Goal: Task Accomplishment & Management: Manage account settings

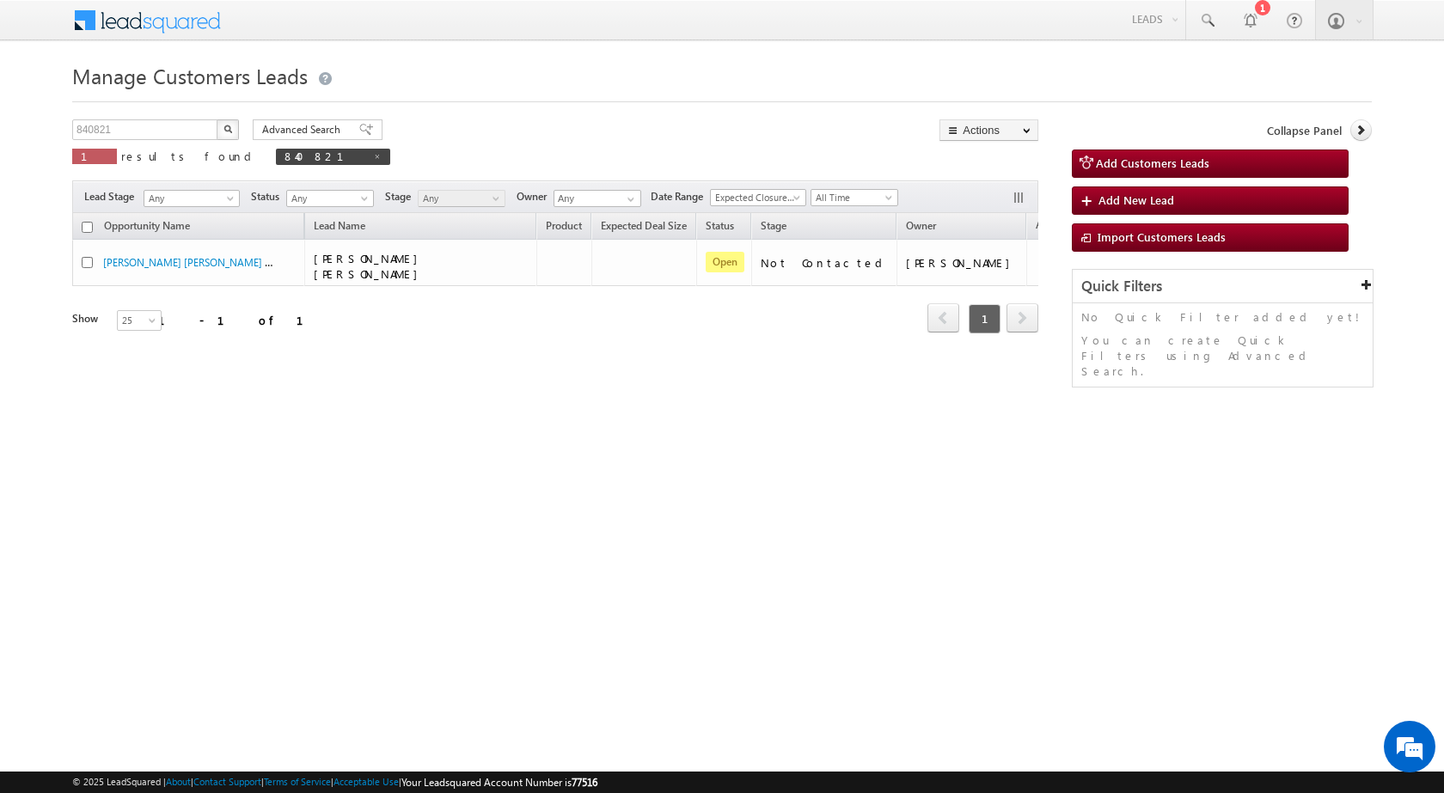
drag, startPoint x: 412, startPoint y: 441, endPoint x: 359, endPoint y: 328, distance: 124.2
click at [410, 435] on div "Manage Customers Leads 840821 X 1 results found 840821 Advanced Search Advanced…" at bounding box center [721, 273] width 1299 height 430
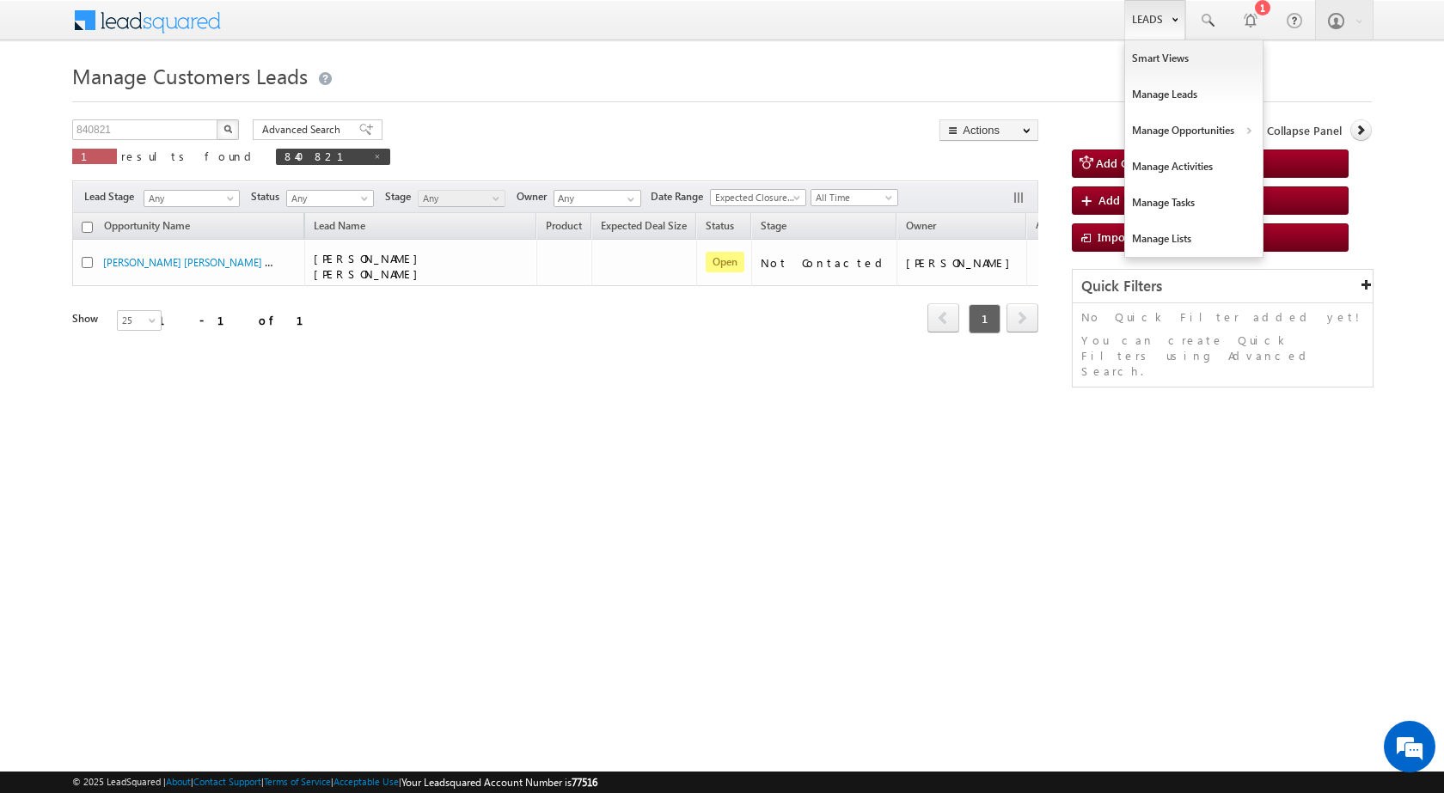
click at [1159, 26] on link "Leads" at bounding box center [1154, 20] width 61 height 40
click at [1287, 160] on link "Customers Leads" at bounding box center [1342, 168] width 157 height 36
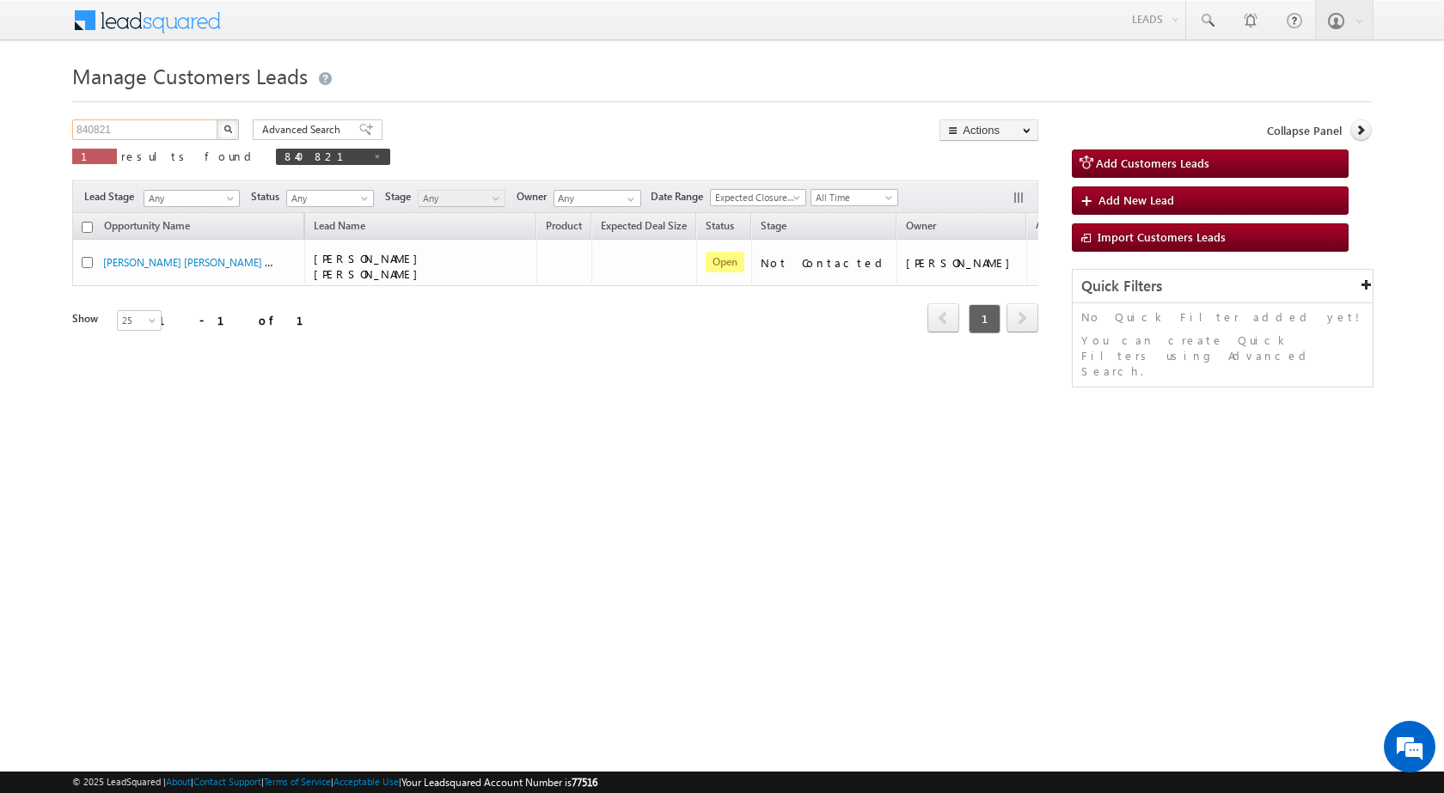
click at [183, 129] on input "840821" at bounding box center [145, 129] width 147 height 21
paste input "1490"
type input "841490"
click at [230, 130] on img "button" at bounding box center [227, 129] width 9 height 9
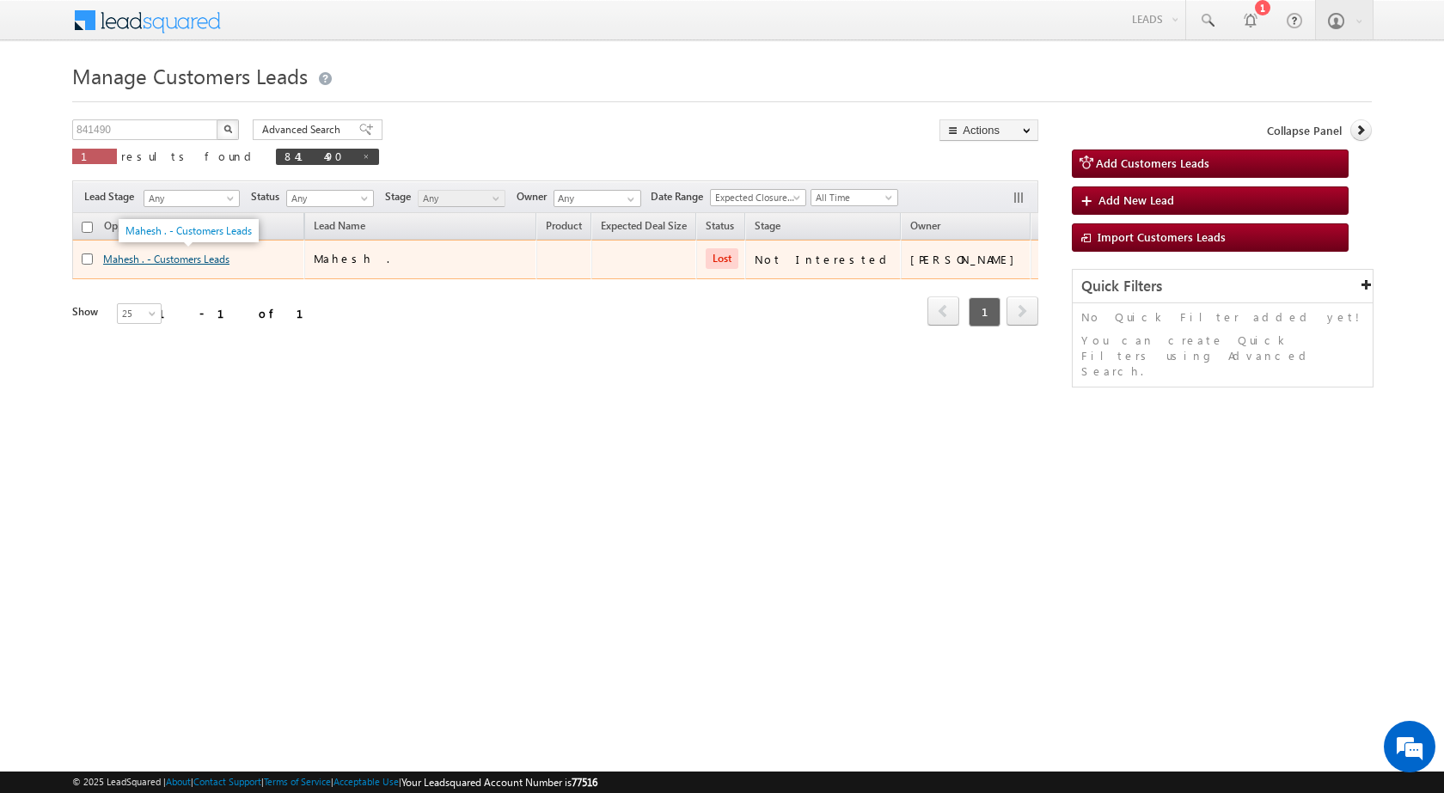
click at [225, 260] on link "Mahesh . - Customers Leads" at bounding box center [166, 259] width 126 height 13
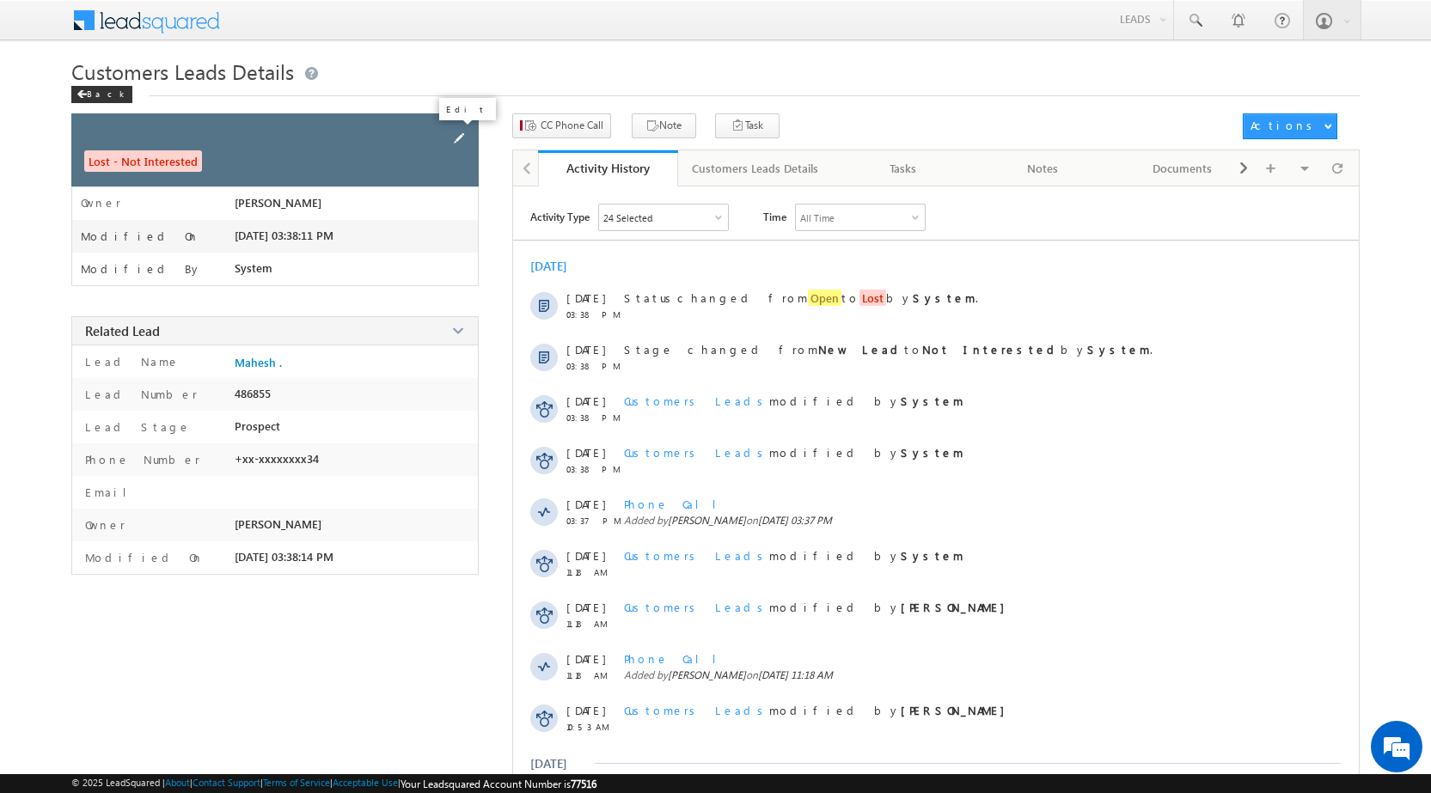
click at [461, 137] on span at bounding box center [458, 138] width 19 height 19
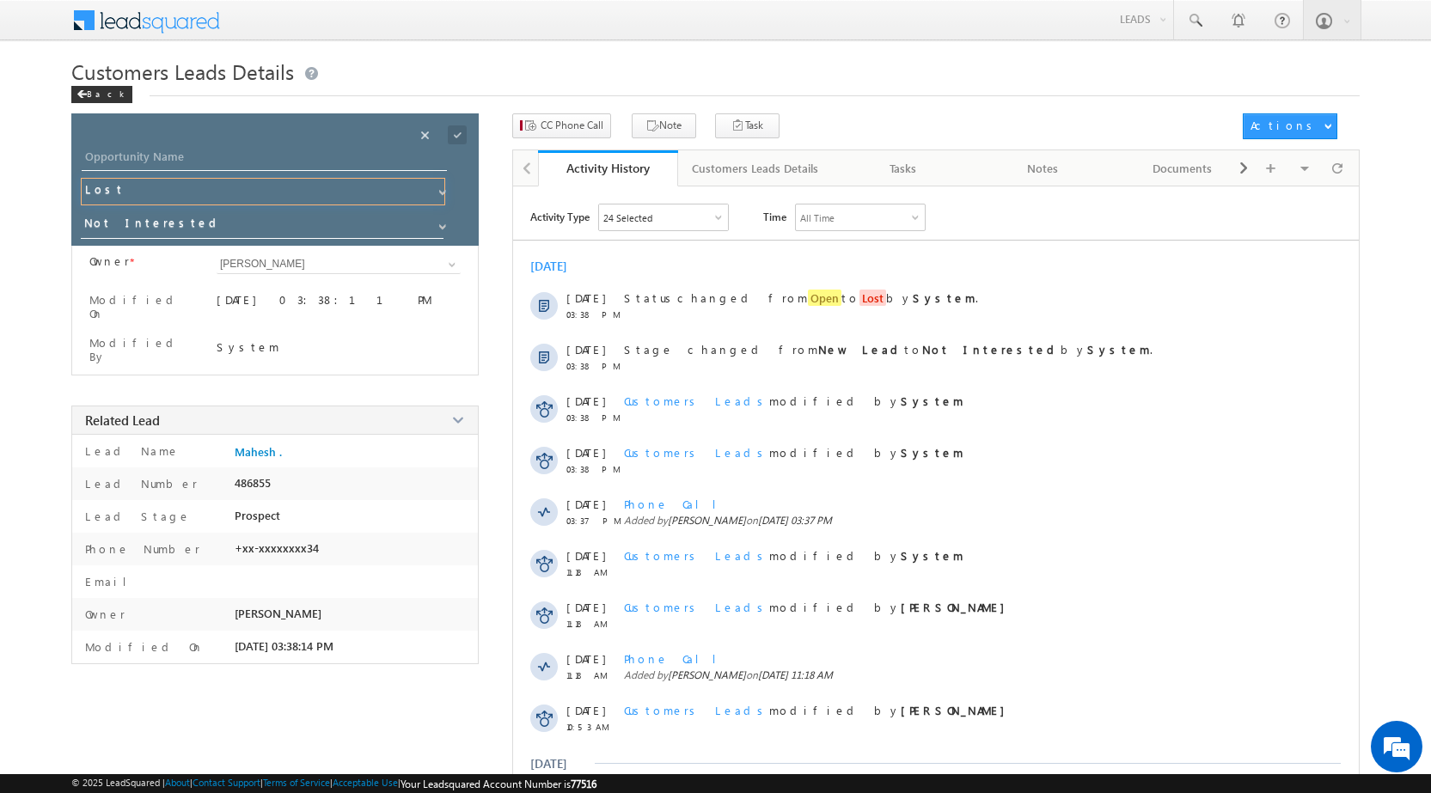
click at [250, 195] on input "Lost" at bounding box center [263, 191] width 364 height 27
click at [436, 191] on span at bounding box center [443, 193] width 14 height 14
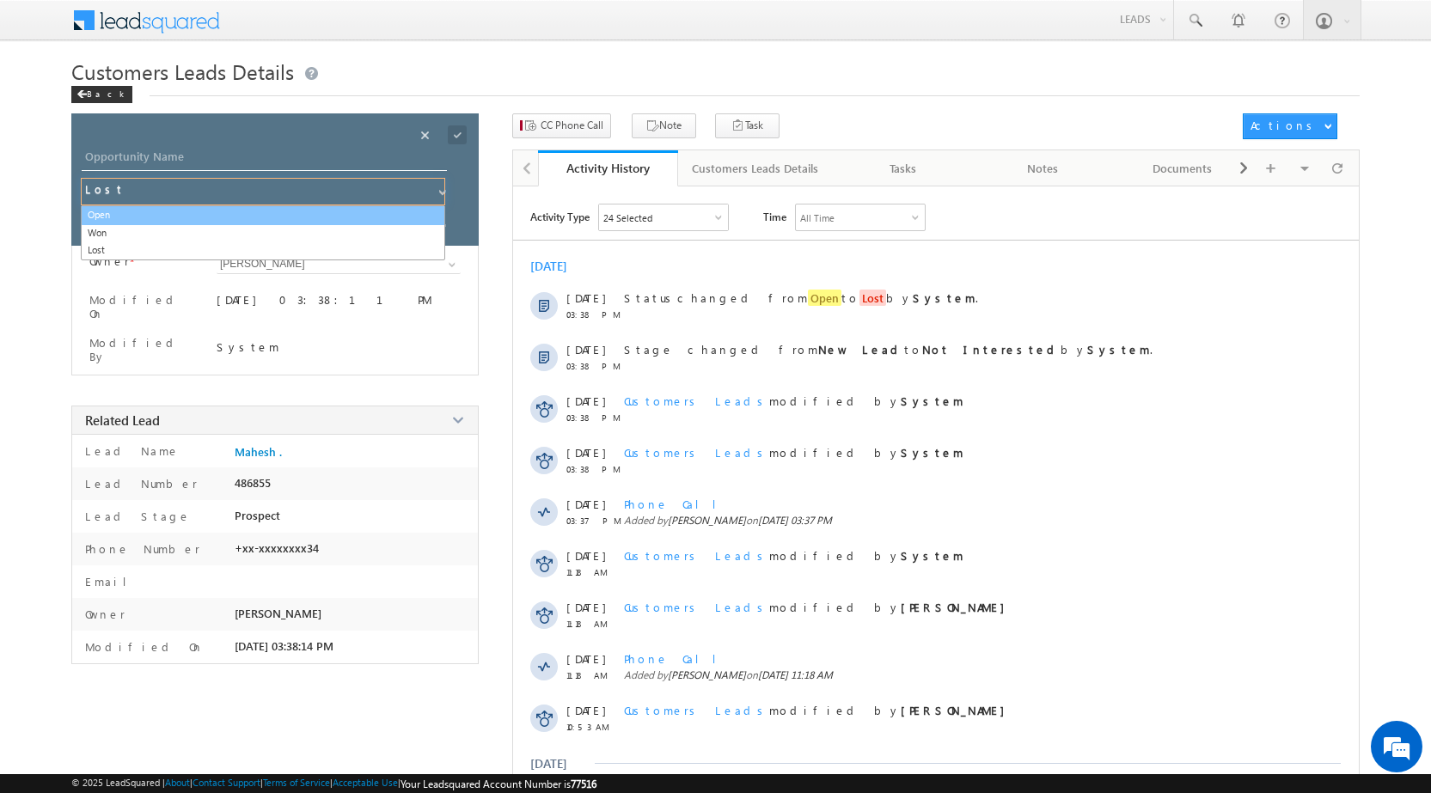
click at [335, 219] on link "Open" at bounding box center [263, 215] width 364 height 20
type input "Open"
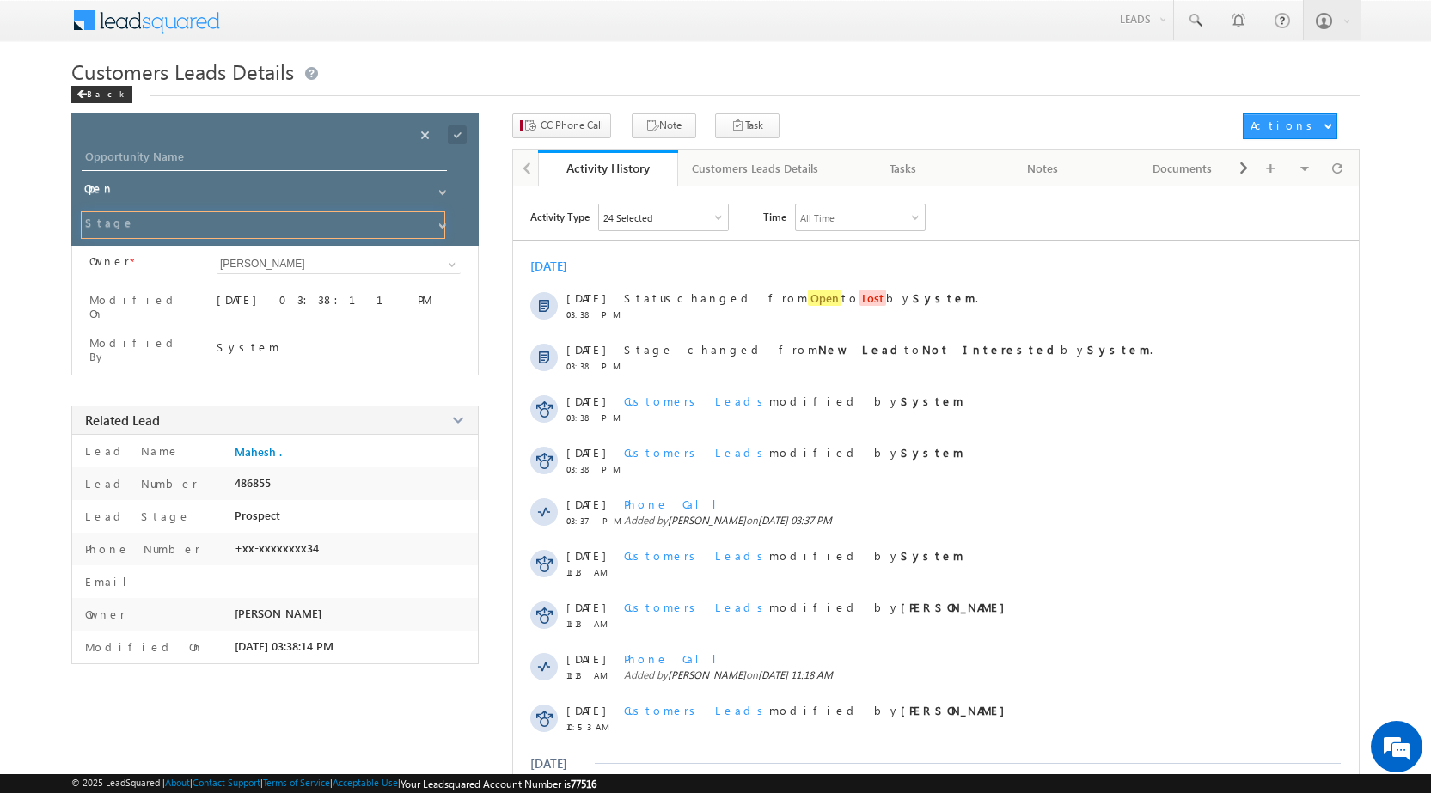
click at [436, 234] on input at bounding box center [263, 224] width 364 height 27
click at [440, 226] on span at bounding box center [443, 226] width 14 height 14
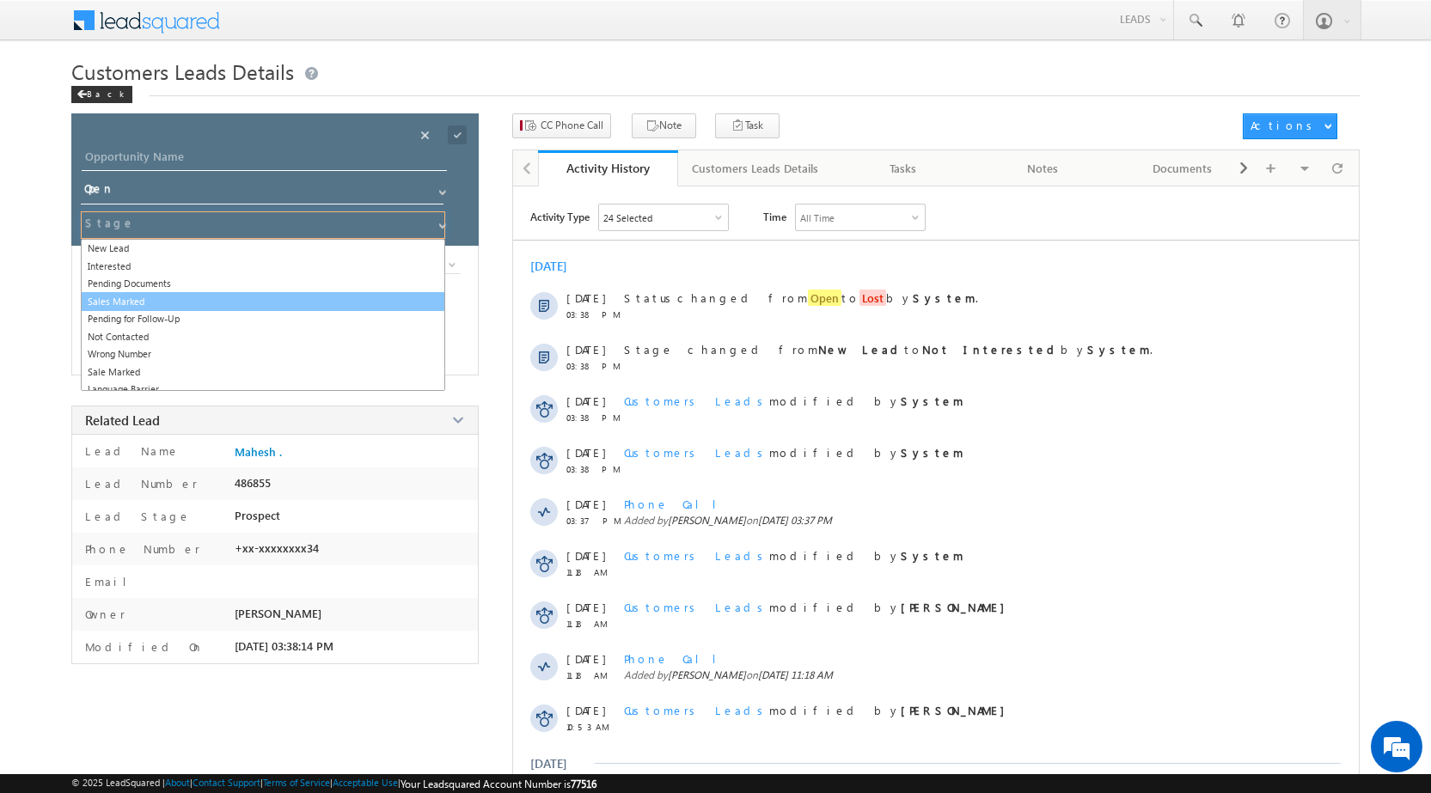
click at [298, 296] on link "Sales Marked" at bounding box center [263, 302] width 364 height 20
type input "Sales Marked"
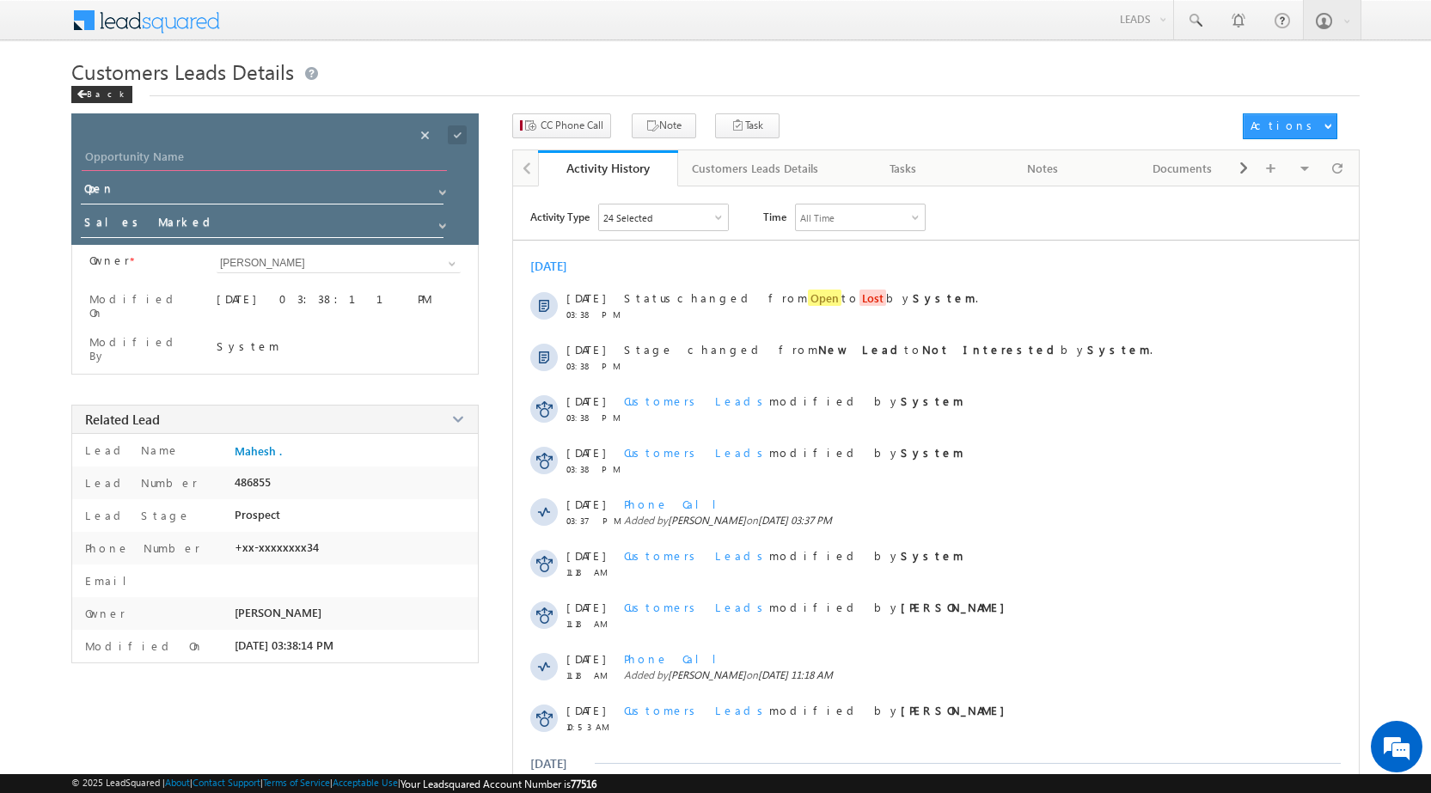
click at [298, 152] on input "Opportunity Name" at bounding box center [264, 159] width 365 height 24
paste input "Mahesh Prajapati"
type input "Mahesh Prajapati"
click at [457, 131] on span at bounding box center [457, 134] width 19 height 19
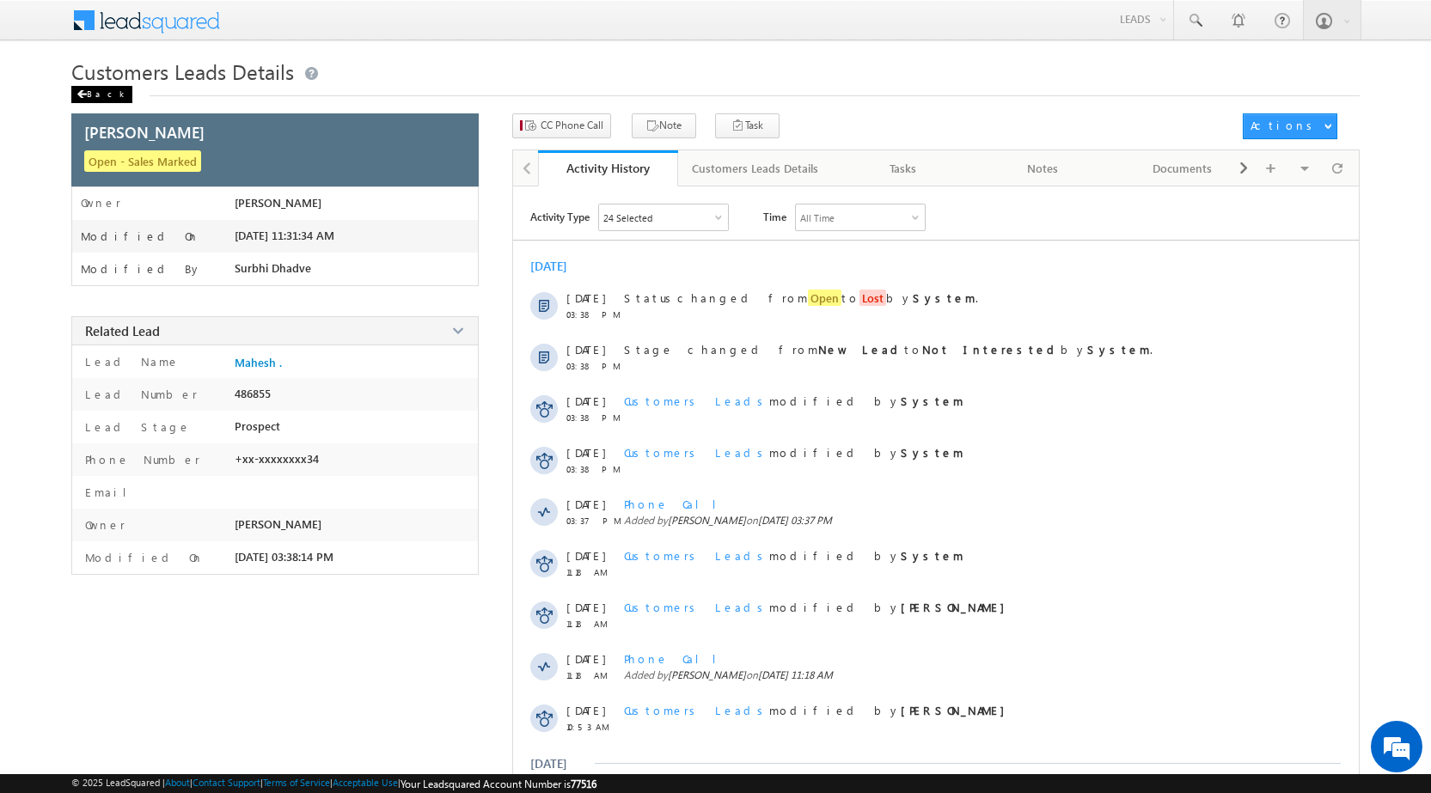
click at [99, 95] on div "Back" at bounding box center [101, 94] width 61 height 17
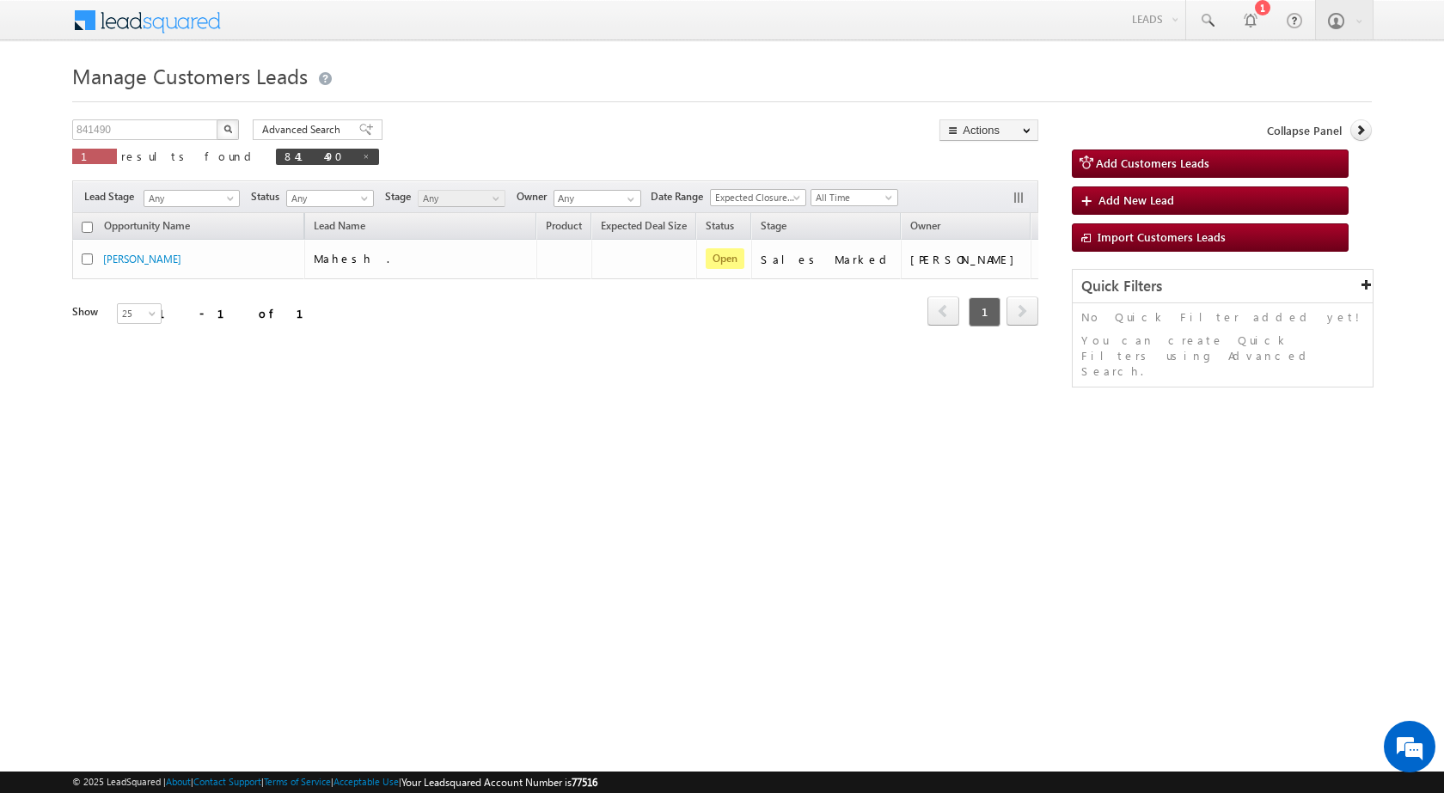
click at [565, 424] on div "Manage Customers Leads 841490 X 1 results found 841490 Advanced Search Advanced…" at bounding box center [721, 273] width 1299 height 430
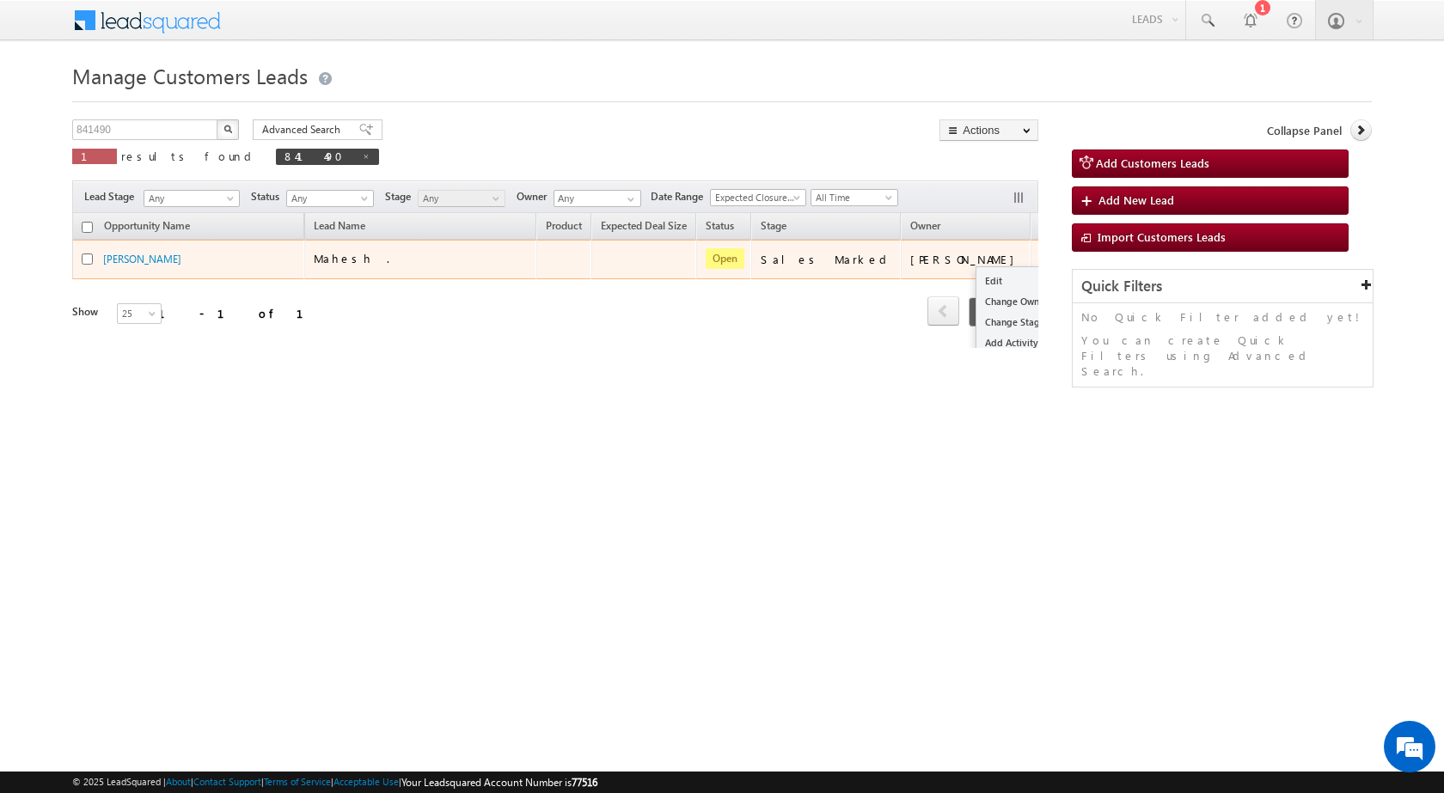
click at [1040, 258] on div "Edit Change Owner Change Stage Add Activity Add Task Delete" at bounding box center [1053, 259] width 27 height 22
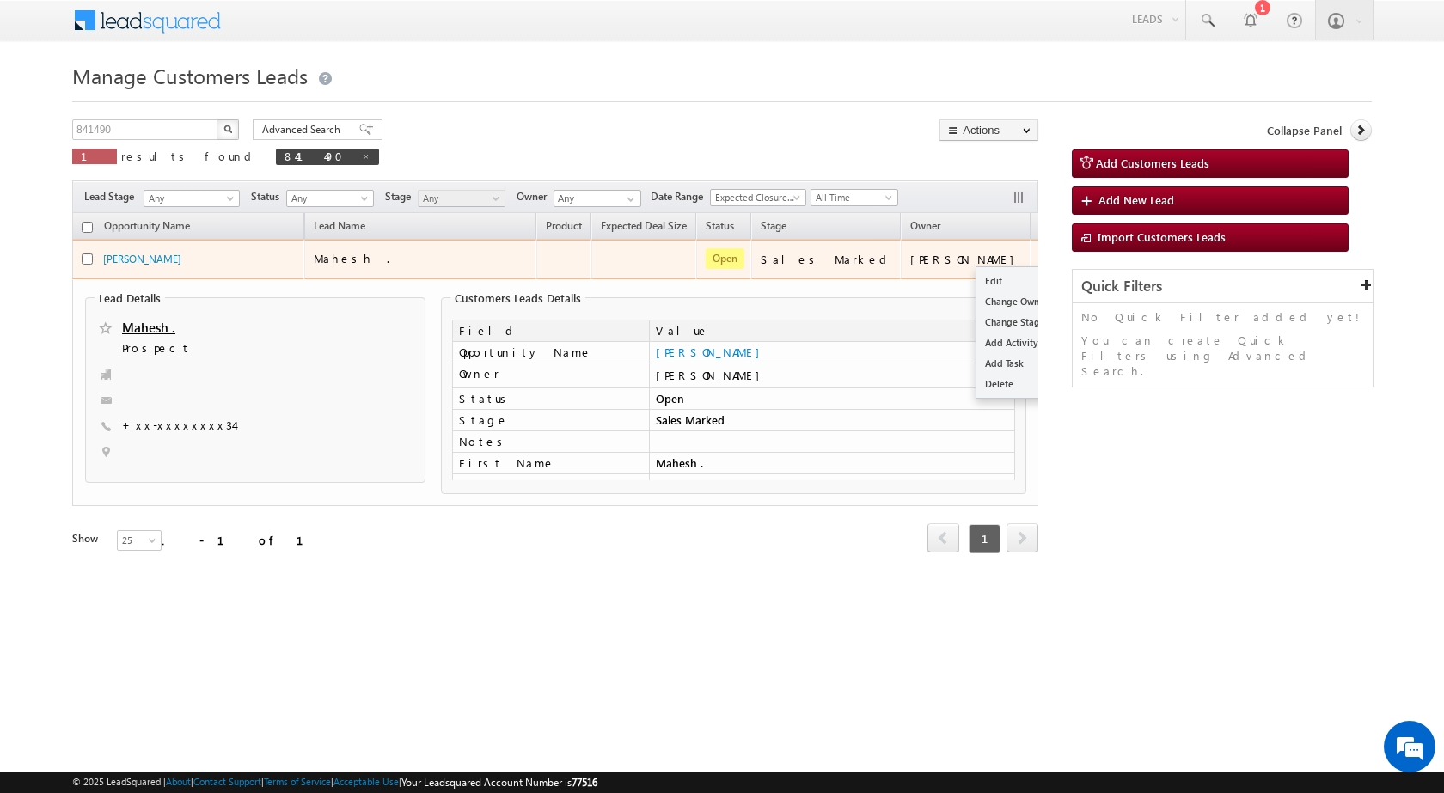
click at [1045, 262] on button "button" at bounding box center [1053, 258] width 17 height 17
click at [985, 273] on link "Edit" at bounding box center [1019, 281] width 86 height 21
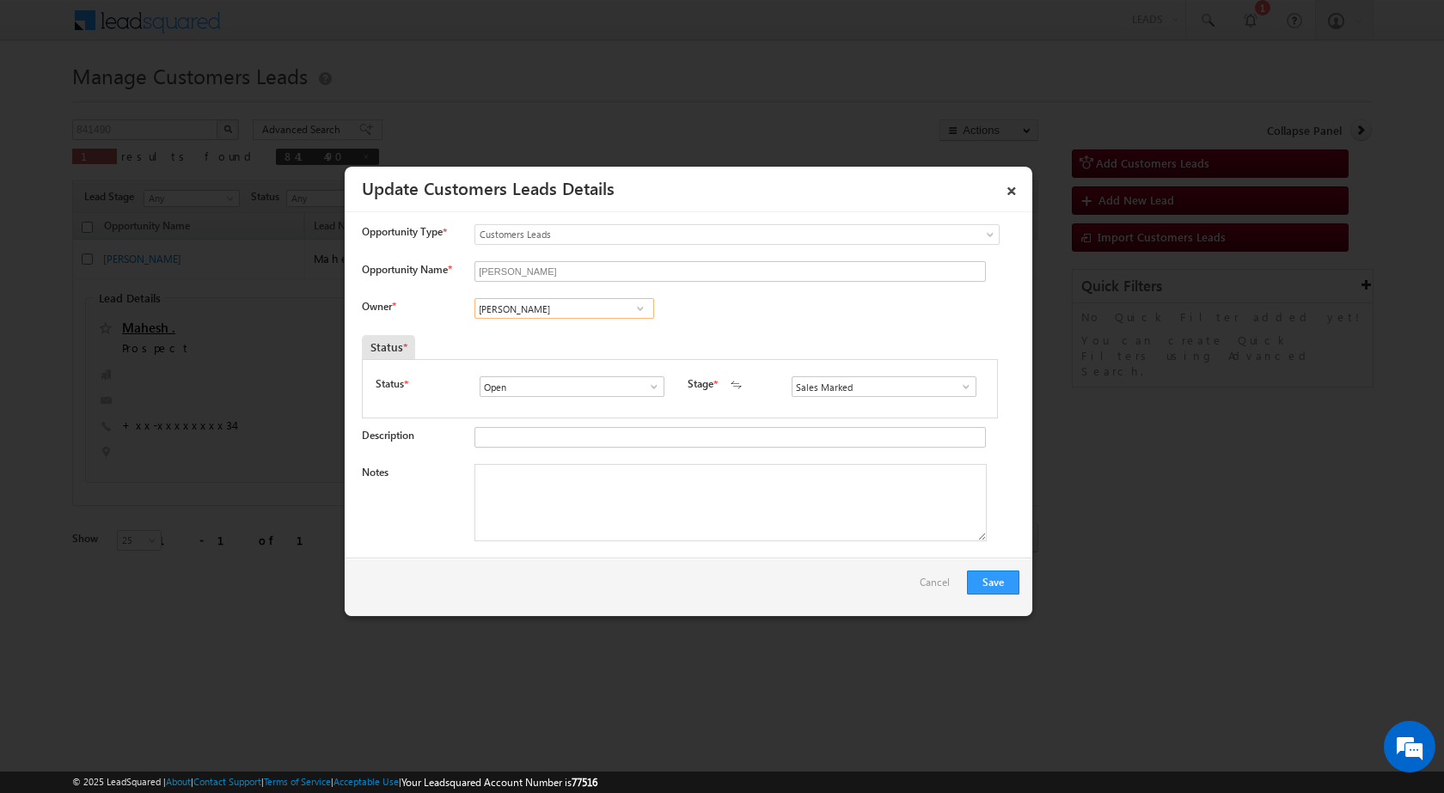
click at [546, 316] on input "[PERSON_NAME]" at bounding box center [564, 308] width 180 height 21
paste input "santosh.kumar2@sgrlimited.in"
click at [544, 345] on span "santosh.kumar2@sgrlimited.in" at bounding box center [558, 342] width 155 height 13
type input "[PERSON_NAME]"
click at [548, 520] on textarea "Notes" at bounding box center [730, 502] width 512 height 77
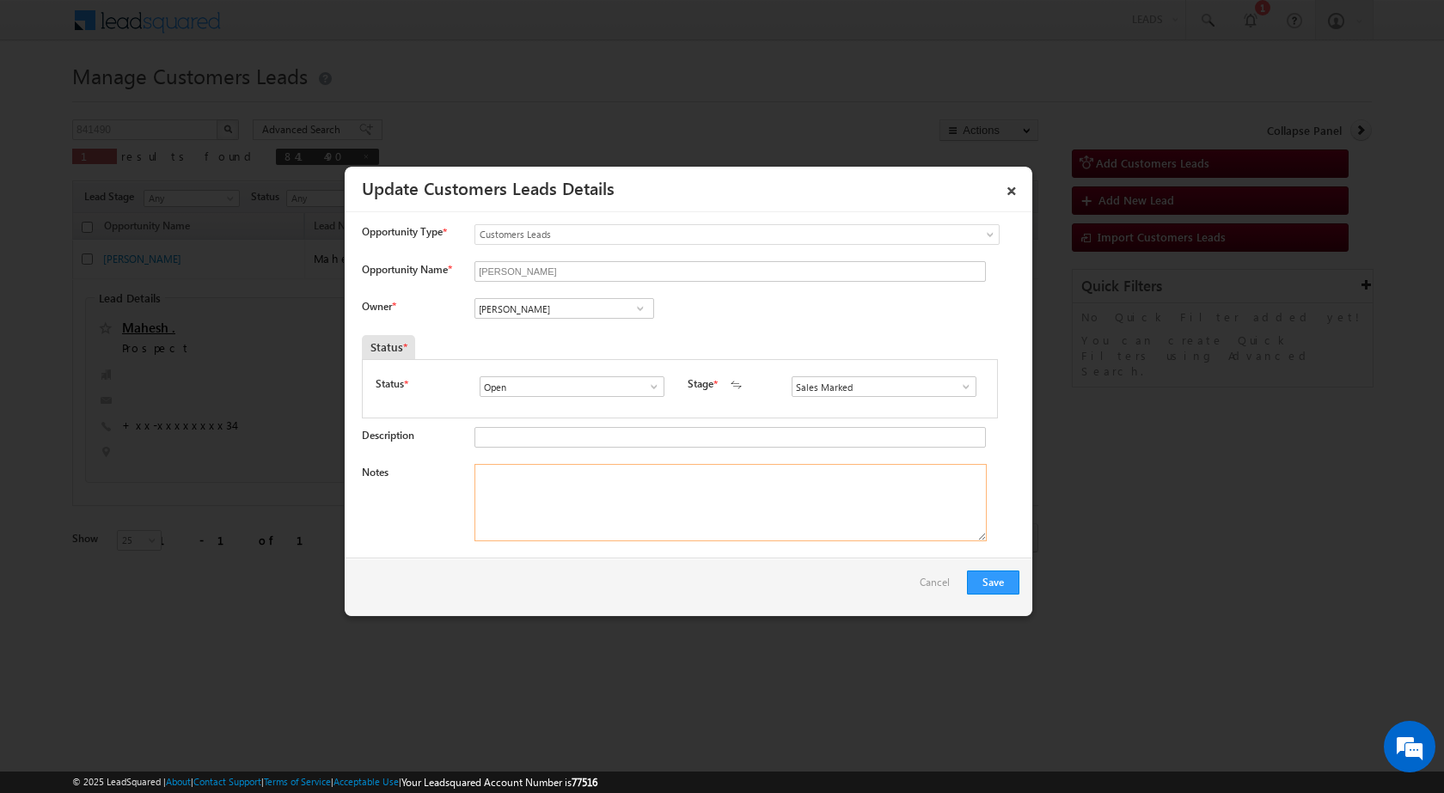
click at [632, 483] on textarea "Notes" at bounding box center [730, 502] width 512 height 77
paste textarea "Name - Mahesh Prajapati / Plot + construction / Lv - 25Lac / Vrindavan / Nagar …"
type textarea "Name - Mahesh Prajapati / Plot + construction / Lv - 25Lac / Vrindavan / Nagar …"
click at [982, 580] on button "Save" at bounding box center [993, 583] width 52 height 24
